Goal: Information Seeking & Learning: Learn about a topic

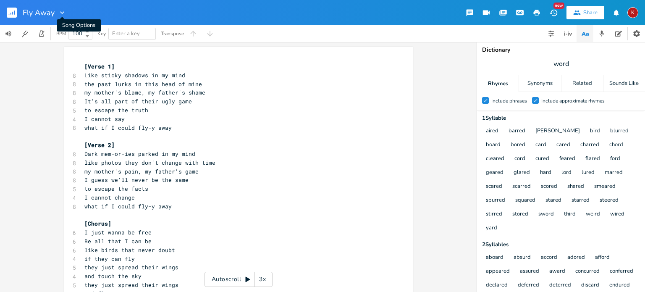
scroll to position [0, 13]
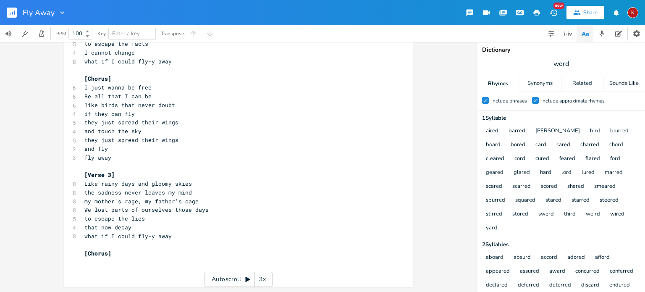
click at [65, 11] on icon "button" at bounding box center [62, 12] width 8 height 8
click at [10, 14] on icon "button" at bounding box center [10, 14] width 1 height 2
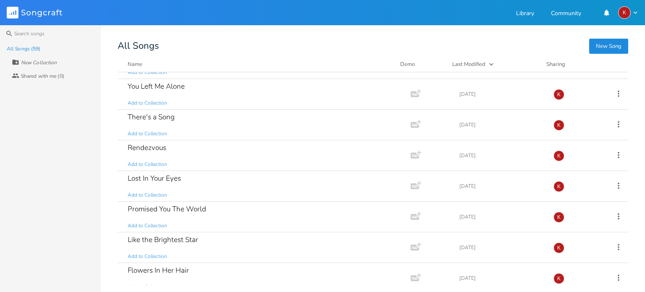
scroll to position [727, 0]
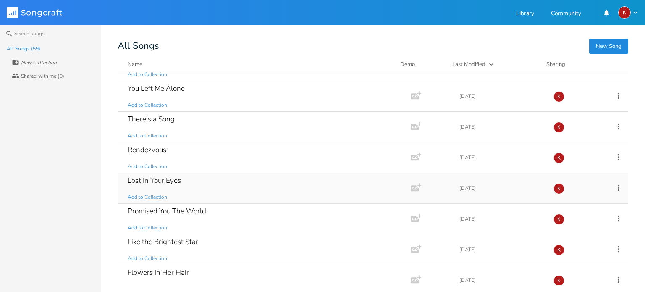
click at [176, 181] on div "Lost In Your Eyes" at bounding box center [154, 180] width 53 height 7
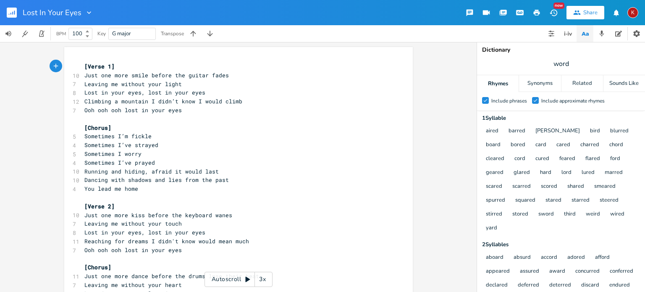
click at [535, 12] on icon "button" at bounding box center [537, 13] width 6 height 6
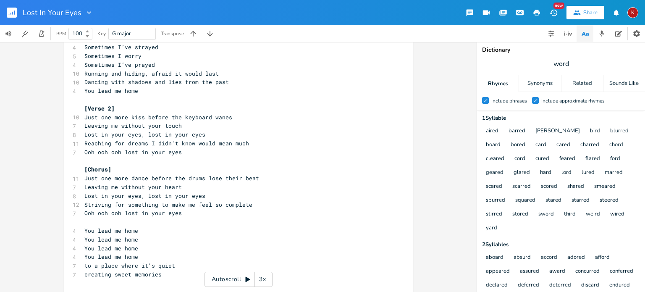
scroll to position [97, 0]
click at [39, 62] on div "xxxxxxxxxx [Verse 1] 10 Just one more smile before the guitar fades 7 Leaving m…" at bounding box center [238, 167] width 477 height 250
click at [12, 10] on rect "button" at bounding box center [12, 13] width 10 height 10
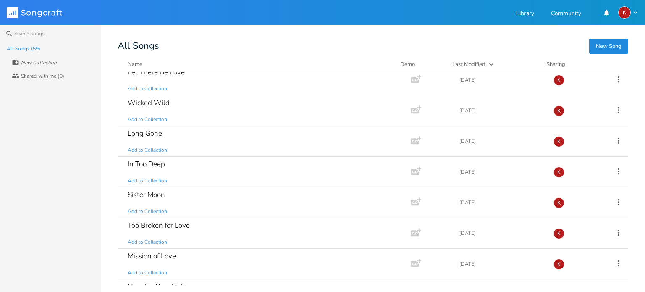
scroll to position [1480, 0]
click at [214, 166] on div "In Too Deep Add to Collection" at bounding box center [263, 171] width 270 height 30
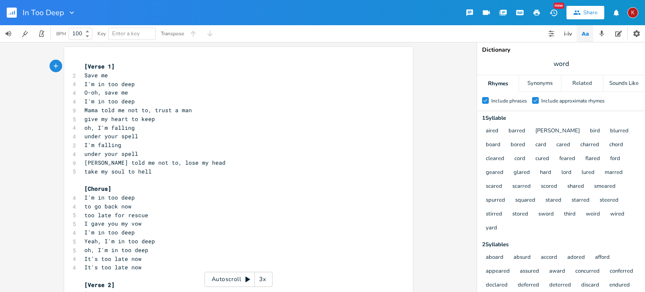
click at [554, 12] on icon "button" at bounding box center [553, 12] width 8 height 7
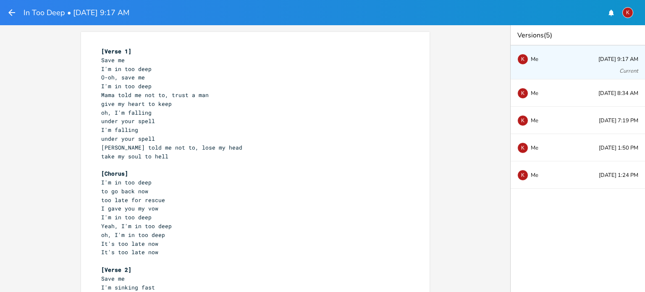
click at [10, 12] on icon "button" at bounding box center [11, 12] width 7 height 7
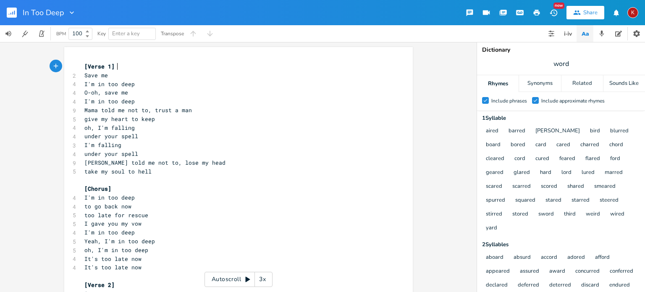
click at [10, 12] on rect "button" at bounding box center [12, 13] width 10 height 10
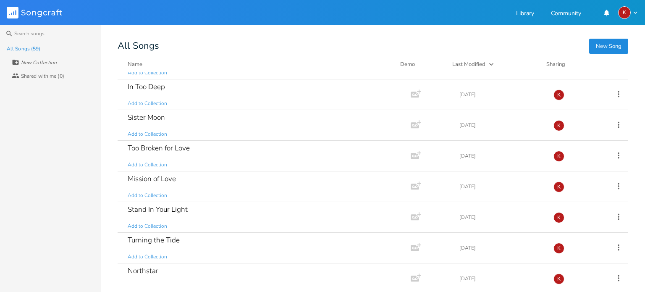
scroll to position [1591, 0]
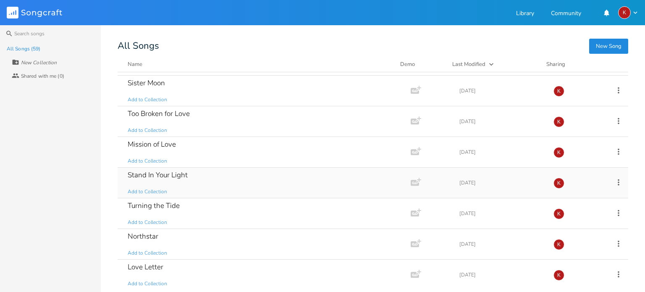
click at [251, 172] on div "Stand In Your Light Add to Collection" at bounding box center [263, 183] width 270 height 30
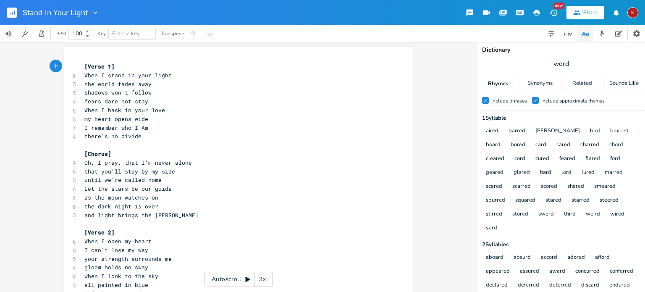
click at [554, 10] on icon "button" at bounding box center [553, 12] width 9 height 9
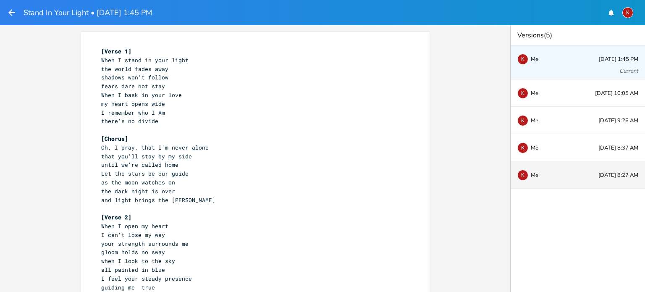
click at [565, 176] on div "K Me" at bounding box center [544, 174] width 55 height 5
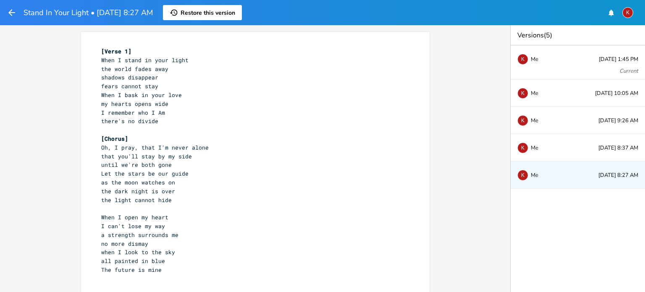
click at [596, 186] on div "K Me [DATE] 8:27 AM" at bounding box center [578, 174] width 134 height 27
click at [645, 279] on div "Versions (5) K Me [DATE] 1:45 PM Current K Me [DATE] 10:05 AM K Me [DATE] 9:26 …" at bounding box center [577, 158] width 135 height 267
